Goal: Task Accomplishment & Management: Use online tool/utility

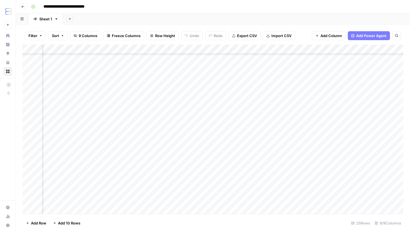
scroll to position [86, 162]
click at [32, 49] on div "Add Column" at bounding box center [213, 129] width 381 height 169
click at [30, 51] on div "Add Column" at bounding box center [213, 129] width 381 height 169
click at [244, 35] on span "Export CSV" at bounding box center [249, 36] width 20 height 6
